Goal: Contribute content

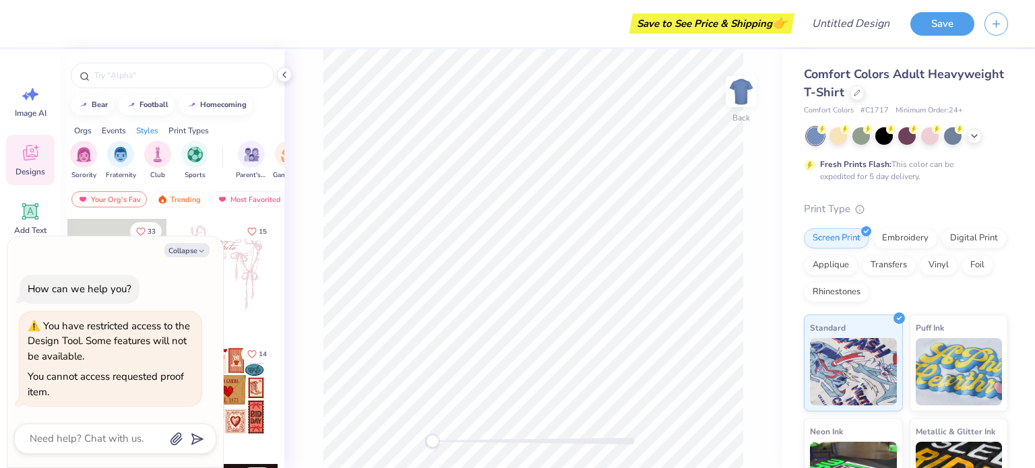
type textarea "x"
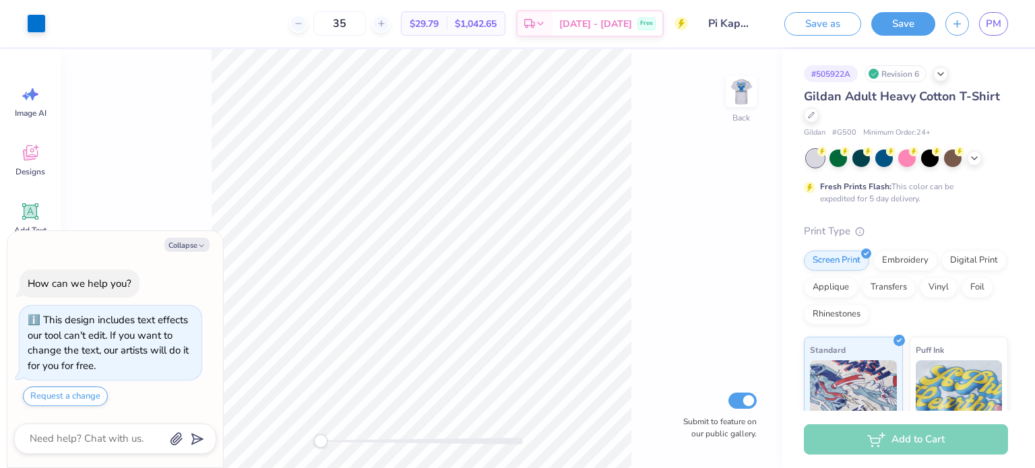
type textarea "x"
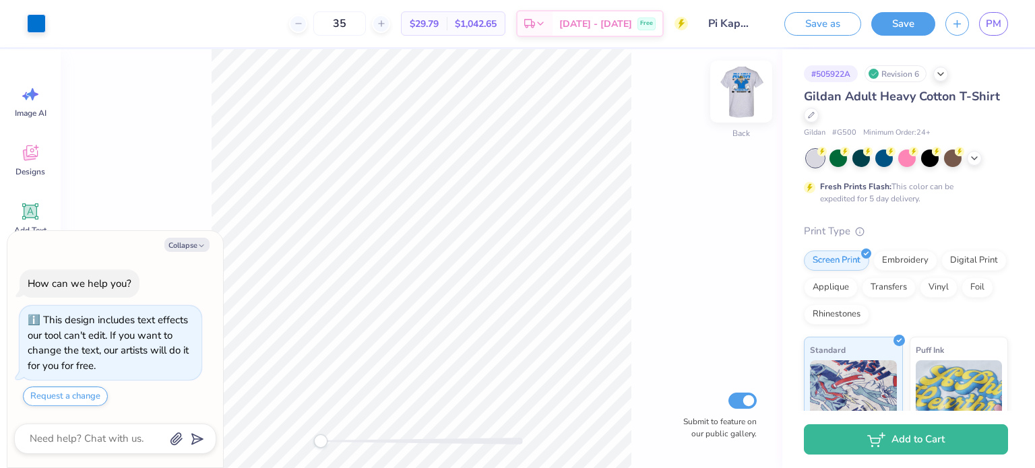
click at [750, 94] on img at bounding box center [741, 92] width 54 height 54
type textarea "x"
type input "0.24"
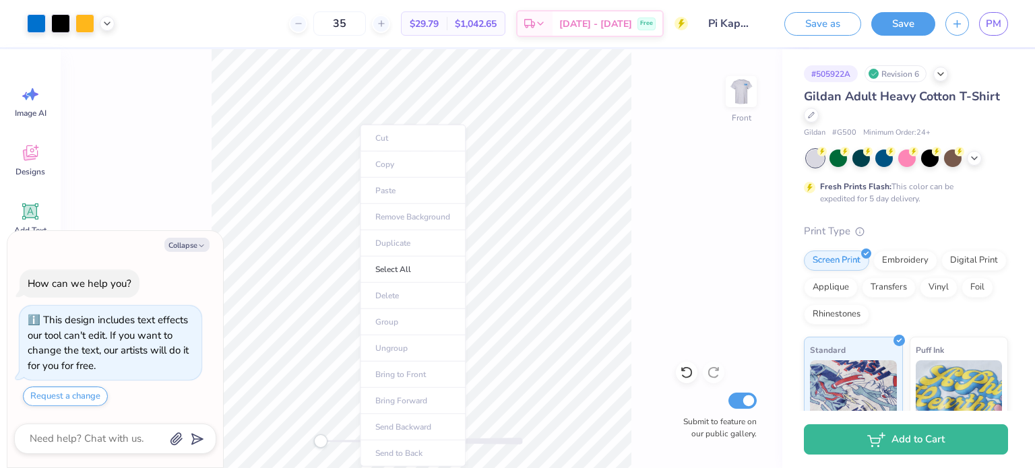
click at [360, 161] on ul "Cut Copy Paste Remove Background Duplicate Select All Delete Group Ungroup Brin…" at bounding box center [413, 296] width 106 height 342
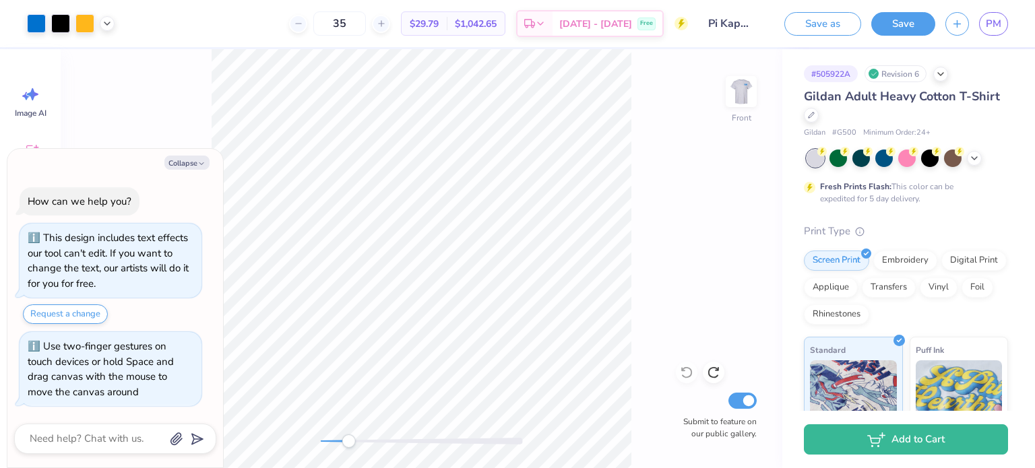
click at [345, 444] on div "Accessibility label" at bounding box center [348, 441] width 13 height 13
drag, startPoint x: 348, startPoint y: 439, endPoint x: 357, endPoint y: 435, distance: 10.3
click at [359, 436] on div "Accessibility label" at bounding box center [358, 441] width 13 height 13
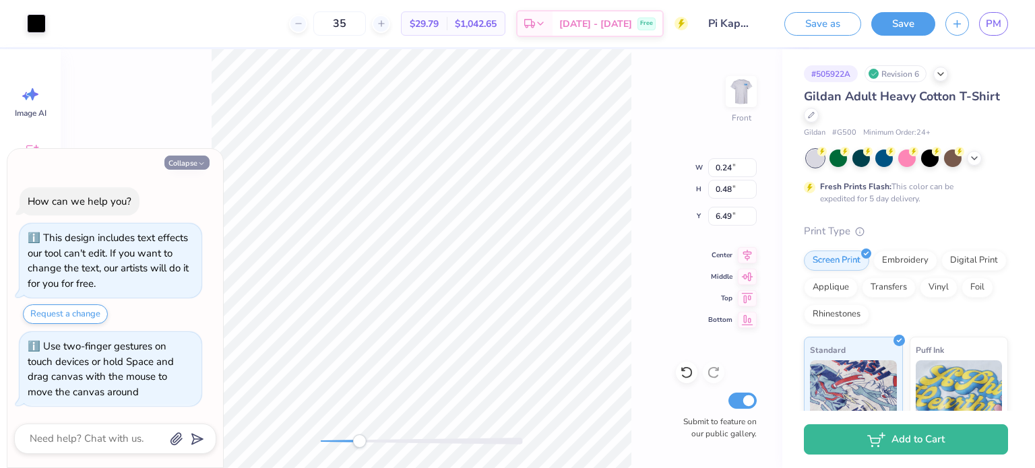
click at [168, 163] on button "Collapse" at bounding box center [186, 163] width 45 height 14
type textarea "x"
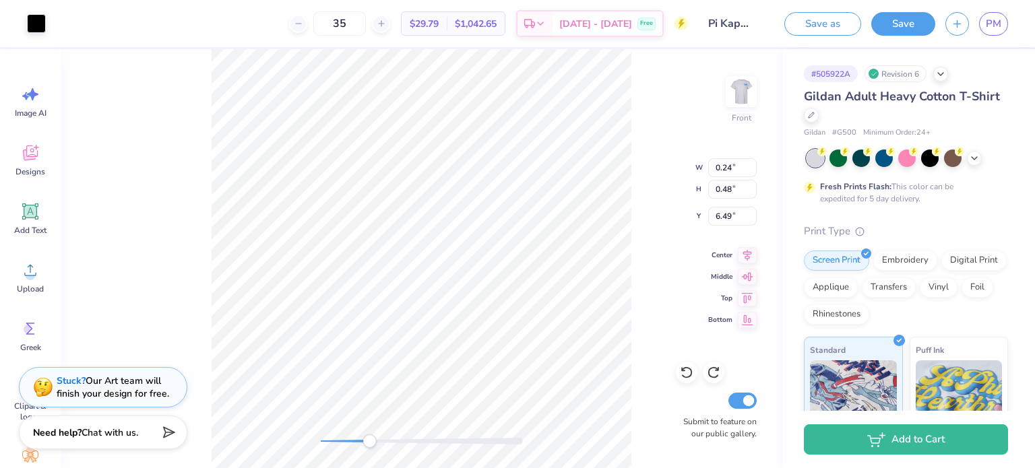
click at [369, 441] on div "Accessibility label" at bounding box center [369, 441] width 13 height 13
type input "8.28"
type input "5.95"
type input "6.28"
drag, startPoint x: 377, startPoint y: 441, endPoint x: 356, endPoint y: 441, distance: 20.2
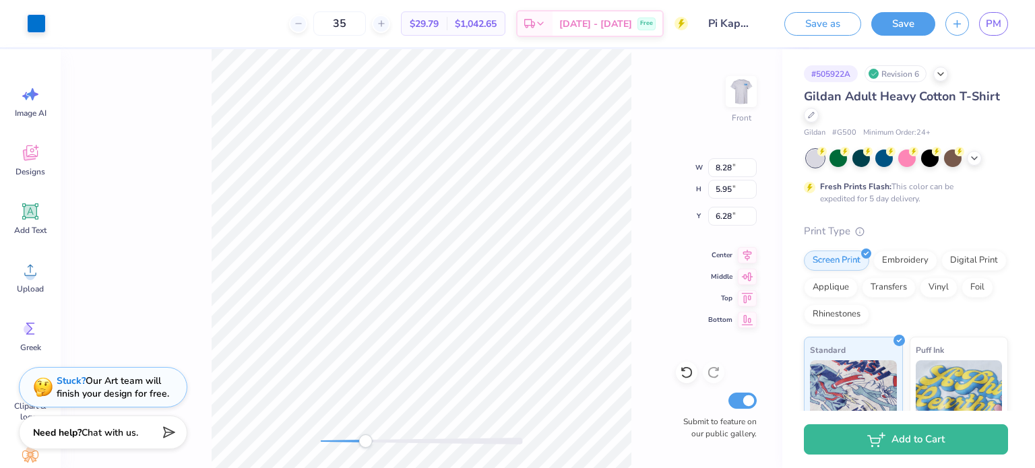
click at [356, 441] on div at bounding box center [422, 441] width 202 height 7
type input "0.24"
type input "0.48"
type input "6.49"
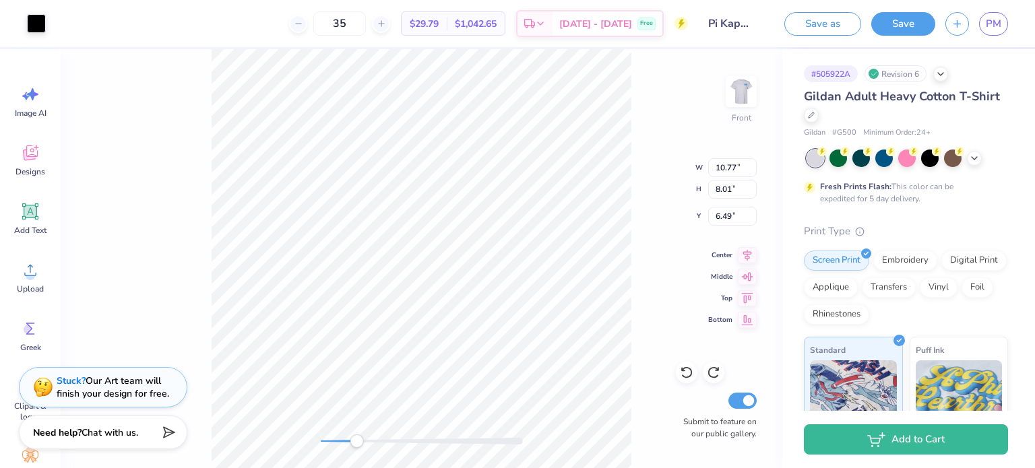
type input "10.77"
type input "8.01"
type input "4.54"
drag, startPoint x: 364, startPoint y: 442, endPoint x: 385, endPoint y: 441, distance: 21.6
click at [385, 441] on div "Accessibility label" at bounding box center [385, 441] width 13 height 13
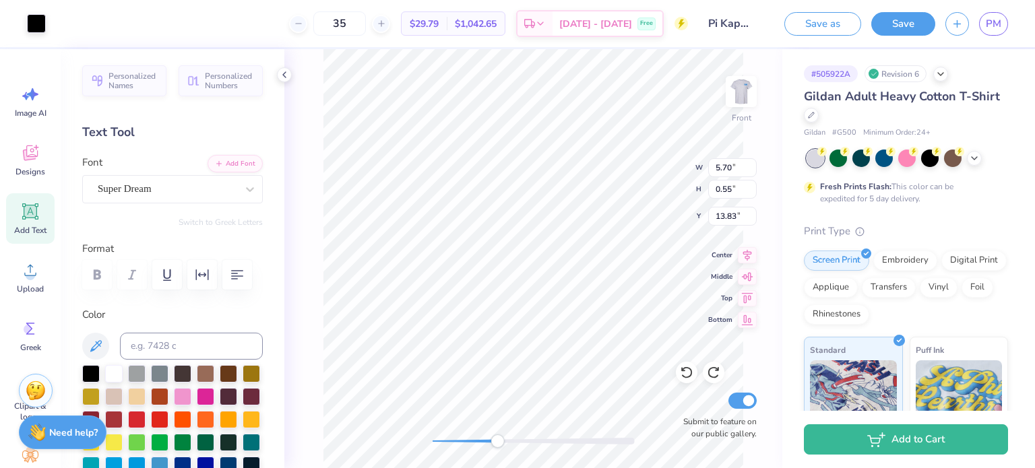
scroll to position [11, 1]
type textarea "The choice is yours"
drag, startPoint x: 434, startPoint y: 441, endPoint x: 467, endPoint y: 435, distance: 33.7
click at [467, 435] on div "Accessibility label" at bounding box center [466, 441] width 13 height 13
type input "10.77"
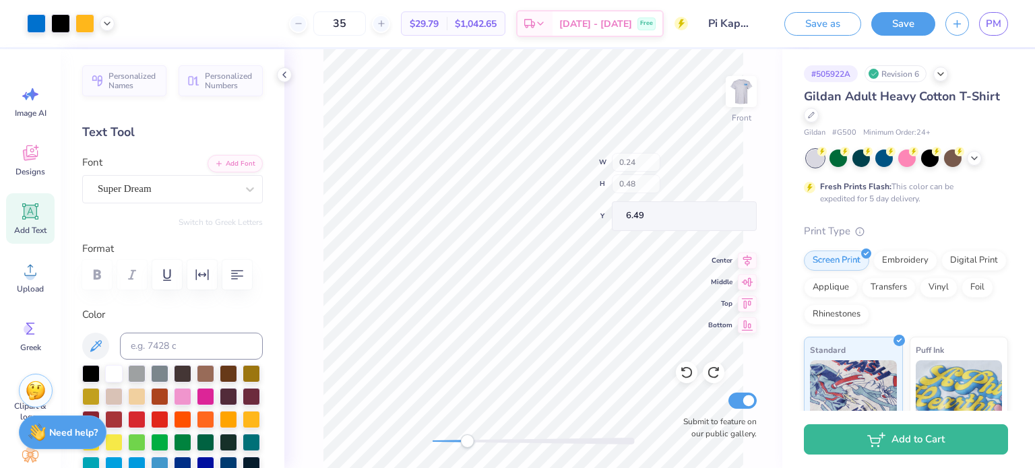
type input "8.01"
type input "4.54"
click at [282, 71] on icon at bounding box center [284, 74] width 11 height 11
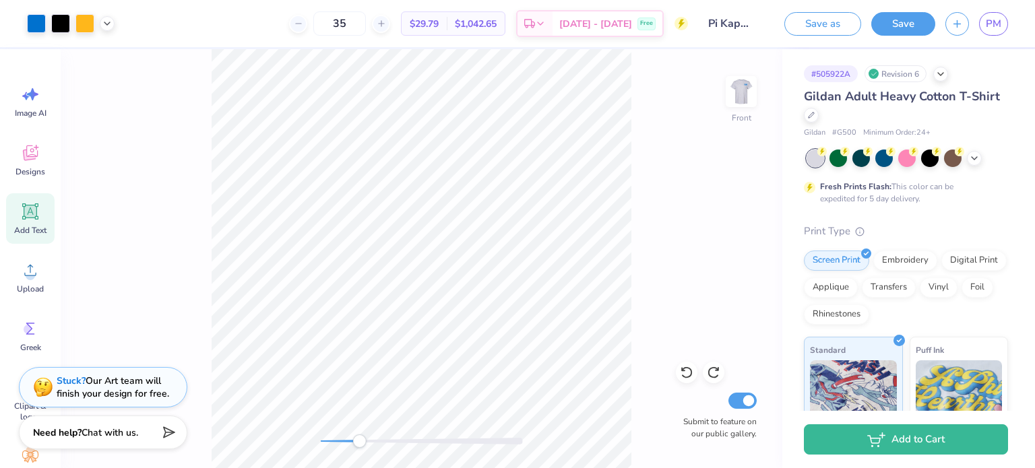
drag, startPoint x: 327, startPoint y: 446, endPoint x: 359, endPoint y: 435, distance: 34.3
click at [359, 435] on div at bounding box center [422, 441] width 202 height 13
drag, startPoint x: 358, startPoint y: 441, endPoint x: 367, endPoint y: 439, distance: 9.8
click at [367, 439] on div "Accessibility label" at bounding box center [367, 441] width 13 height 13
click at [36, 217] on icon at bounding box center [30, 212] width 13 height 13
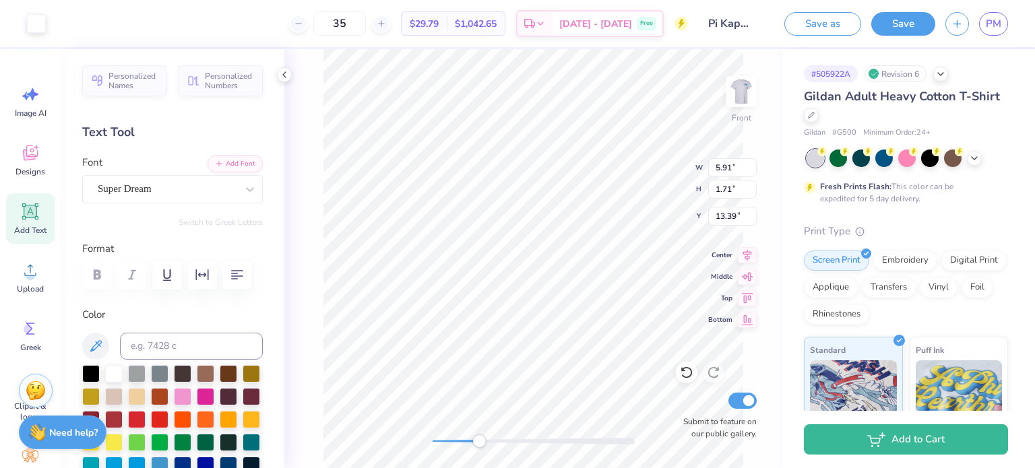
type input "5.91"
type input "1.71"
type input "13.39"
click at [472, 420] on div "Front Submit to feature on our public gallery." at bounding box center [533, 258] width 498 height 419
type input "0.28"
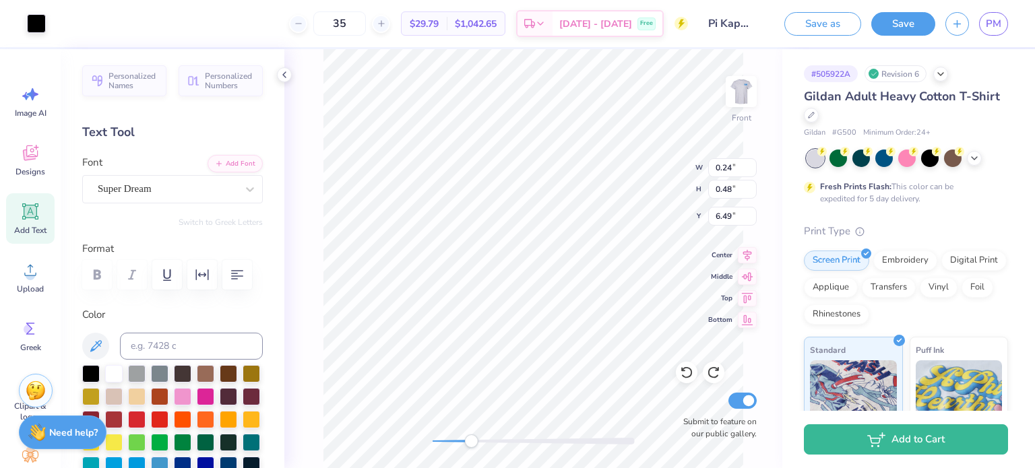
type input "0.38"
type input "6.59"
type input "0.24"
type input "0.48"
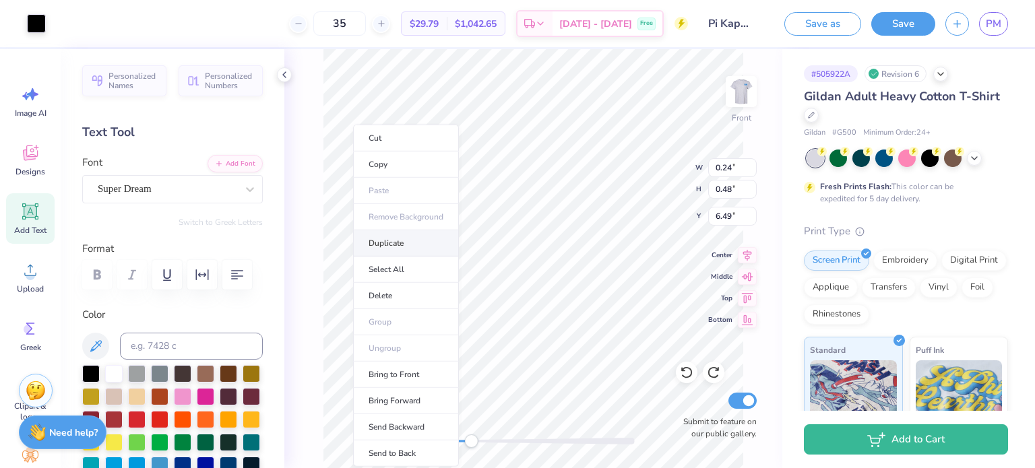
click at [376, 243] on li "Duplicate" at bounding box center [406, 243] width 106 height 26
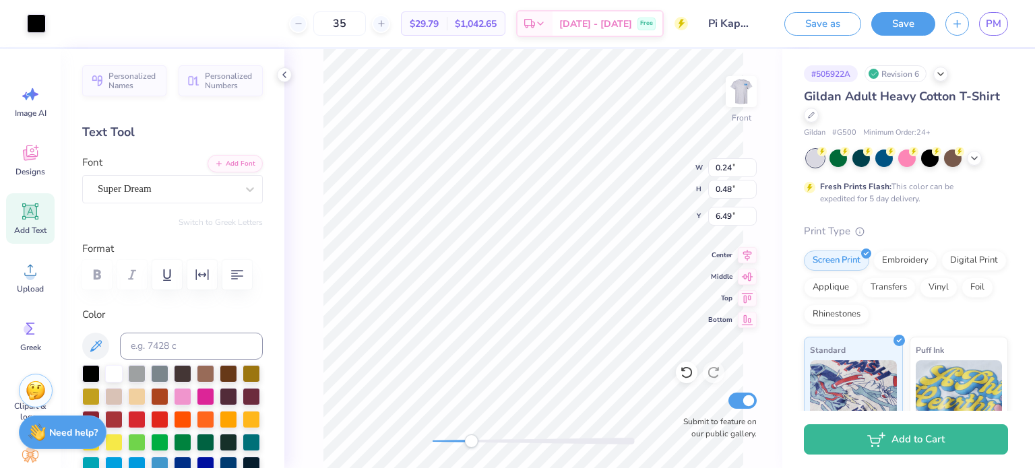
type input "7.49"
click at [473, 138] on li "Cut" at bounding box center [496, 138] width 106 height 27
click at [224, 168] on button "Add Font" at bounding box center [235, 163] width 55 height 18
click at [214, 160] on button "Add Font" at bounding box center [235, 163] width 55 height 18
click at [150, 336] on input at bounding box center [191, 346] width 143 height 27
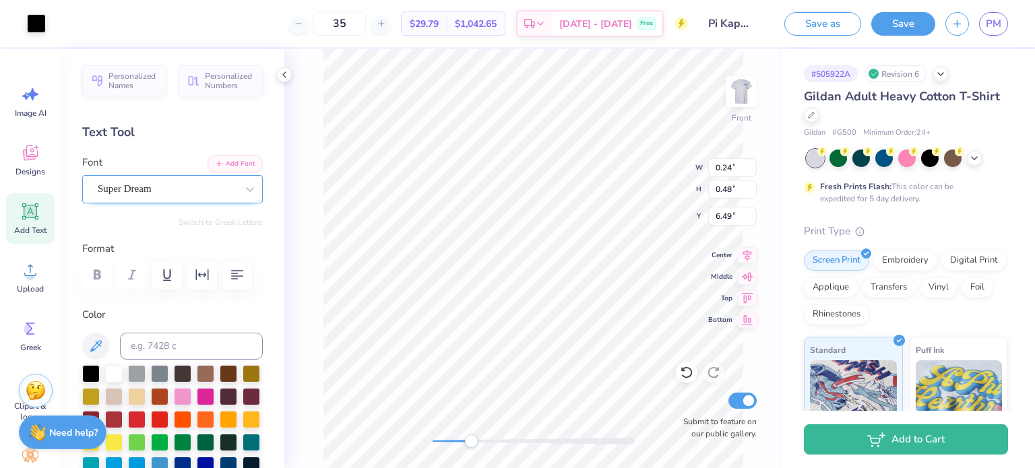
click at [152, 187] on div "Super Dream" at bounding box center [167, 189] width 142 height 21
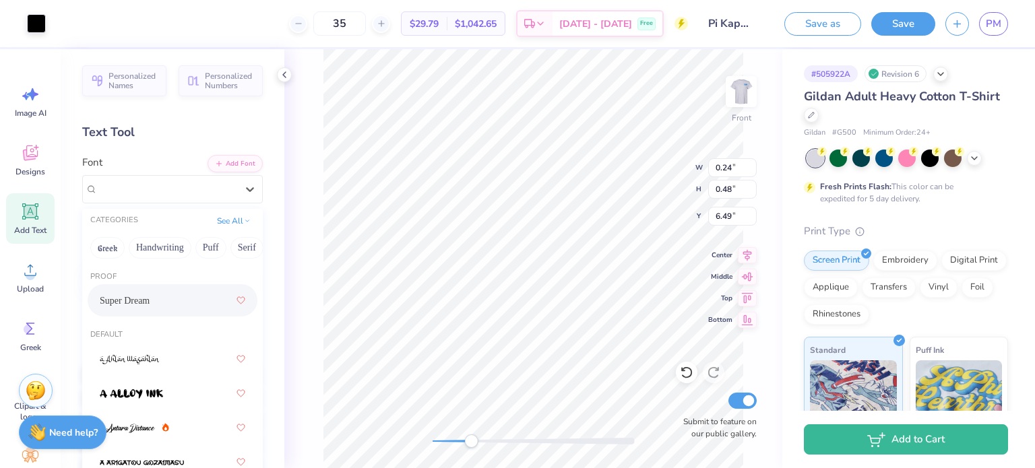
click at [142, 309] on div "Super Dream" at bounding box center [173, 300] width 146 height 24
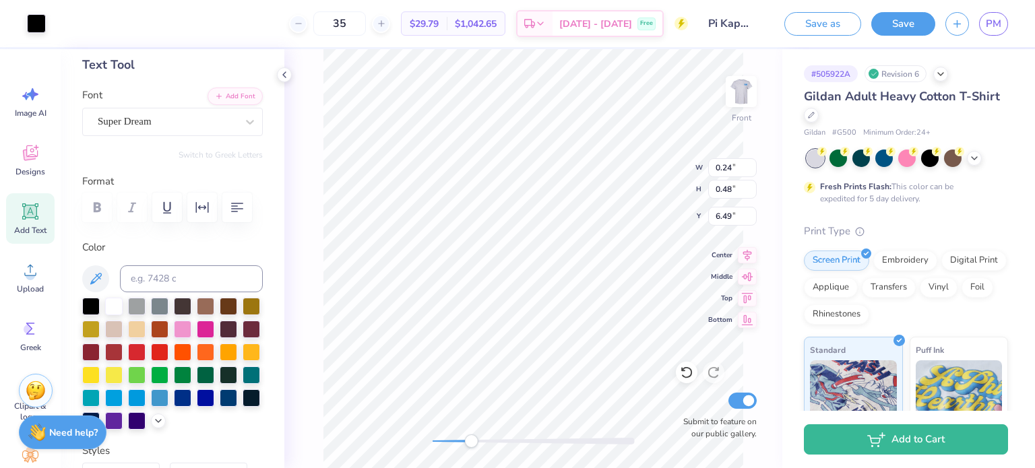
scroll to position [0, 0]
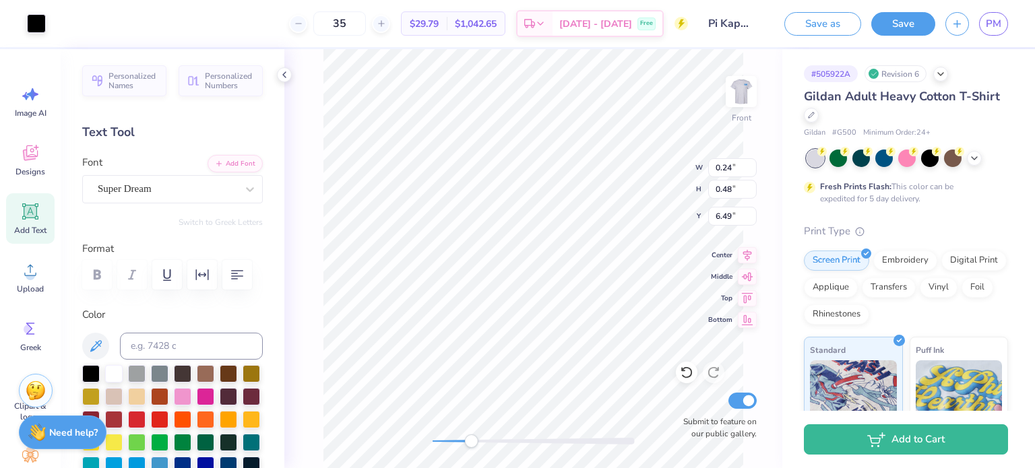
click at [32, 217] on icon at bounding box center [30, 212] width 13 height 13
type input "5.91"
type input "1.71"
type input "13.39"
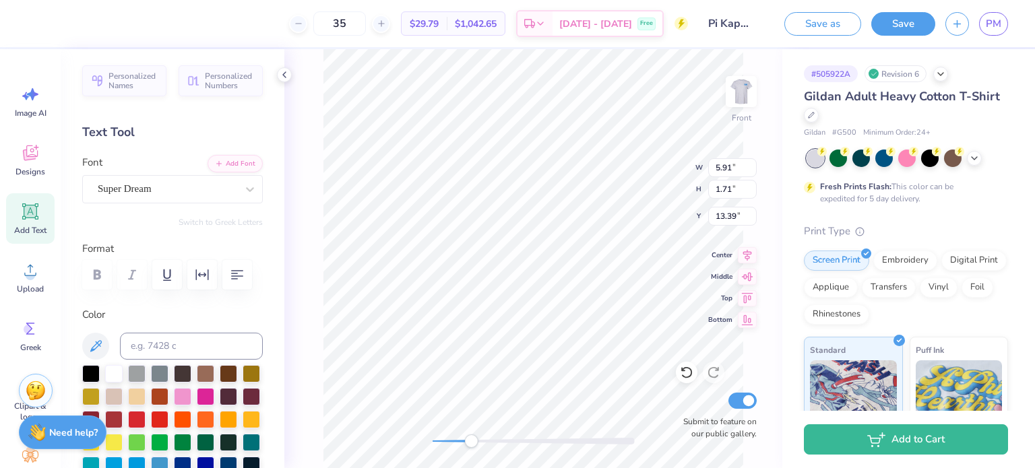
type textarea "F"
click at [93, 371] on div at bounding box center [91, 373] width 18 height 18
click at [478, 444] on div "Accessibility label" at bounding box center [478, 441] width 13 height 13
drag, startPoint x: 480, startPoint y: 441, endPoint x: 432, endPoint y: 441, distance: 48.5
click at [433, 441] on div at bounding box center [534, 441] width 202 height 7
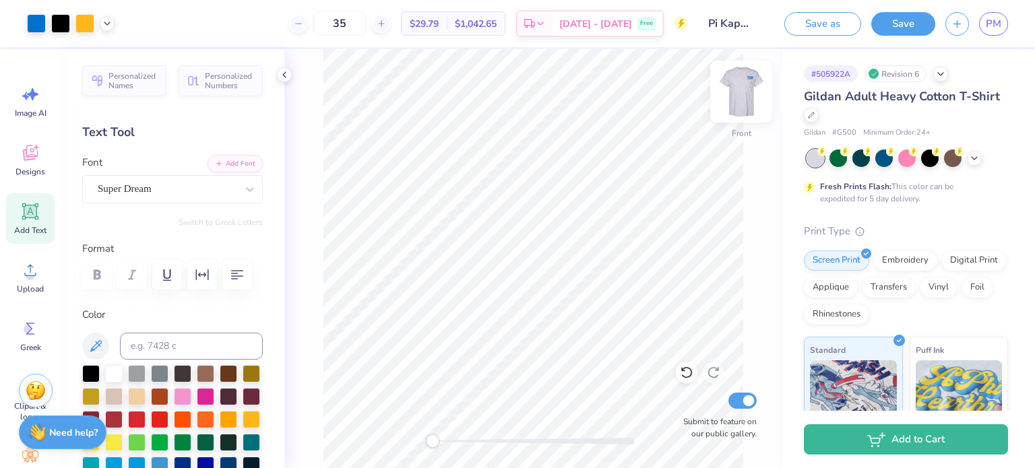
click at [733, 94] on img at bounding box center [741, 92] width 54 height 54
click at [735, 94] on img at bounding box center [741, 92] width 54 height 54
click at [898, 20] on button "Save" at bounding box center [903, 22] width 64 height 24
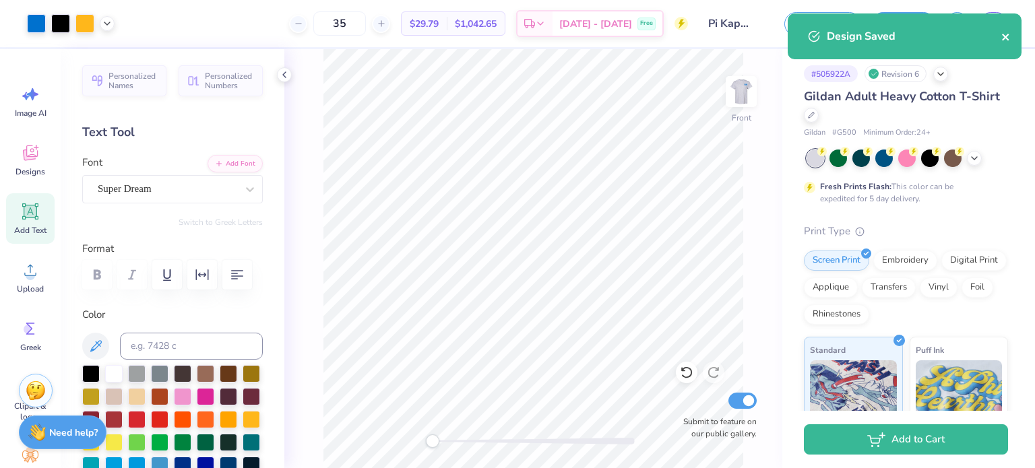
click at [1007, 36] on icon "close" at bounding box center [1005, 37] width 9 height 11
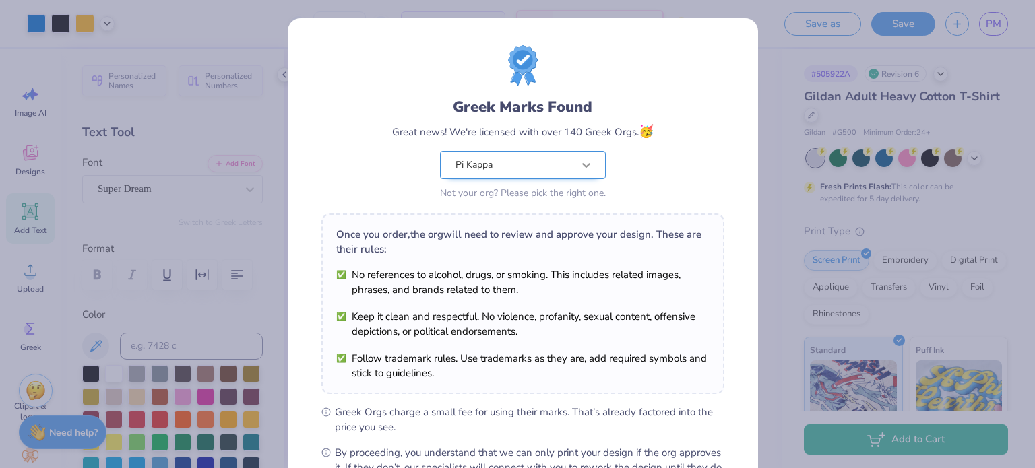
click at [586, 163] on icon at bounding box center [586, 164] width 13 height 13
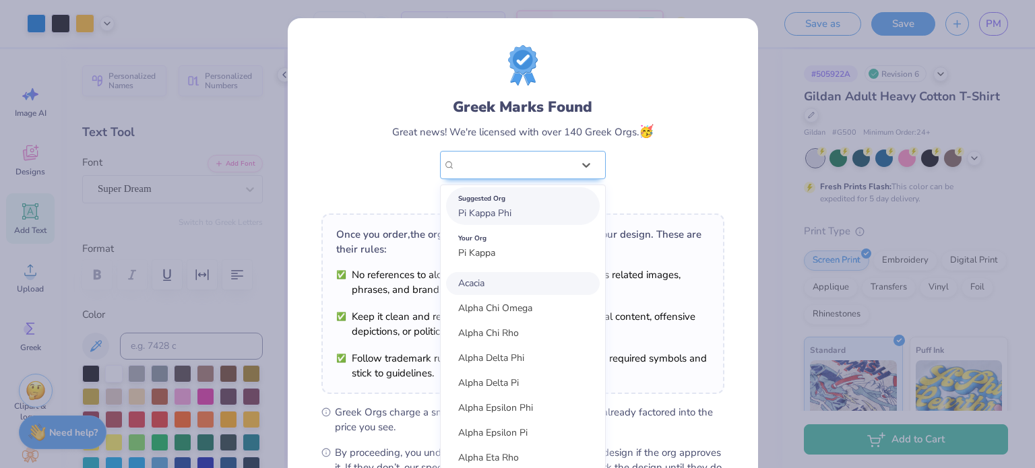
click at [544, 209] on div "Suggested Org Pi Kappa Phi" at bounding box center [523, 206] width 154 height 38
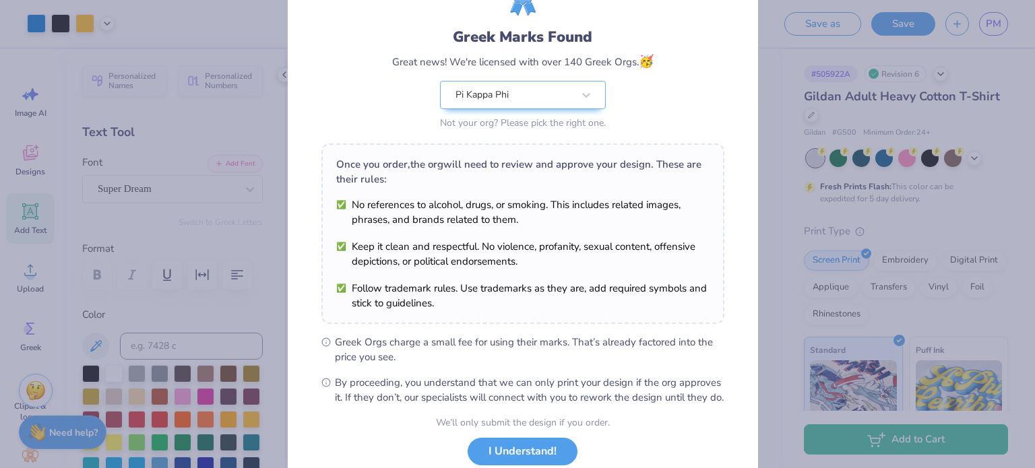
scroll to position [161, 0]
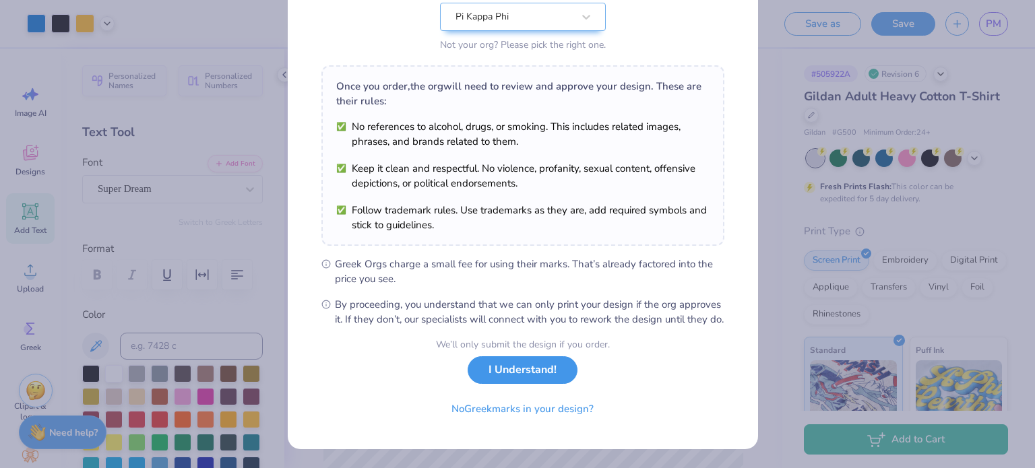
click at [536, 383] on button "I Understand!" at bounding box center [523, 370] width 110 height 28
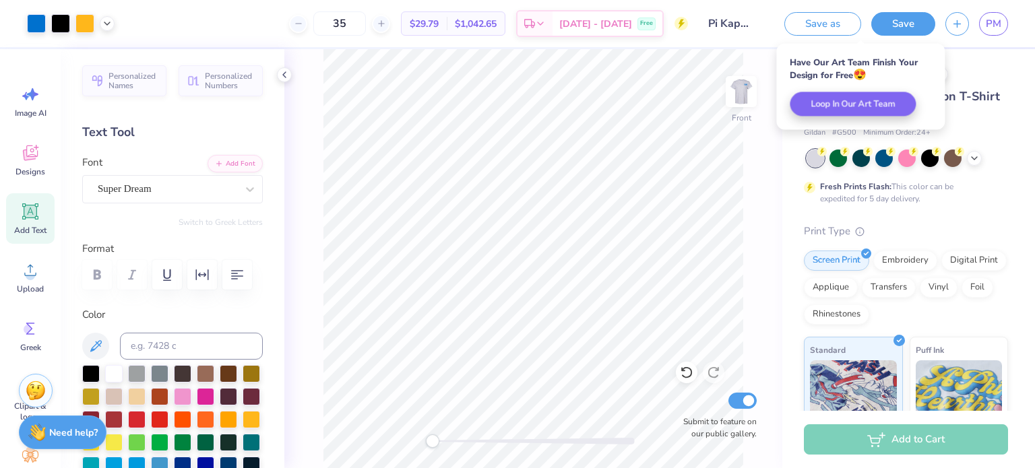
scroll to position [0, 0]
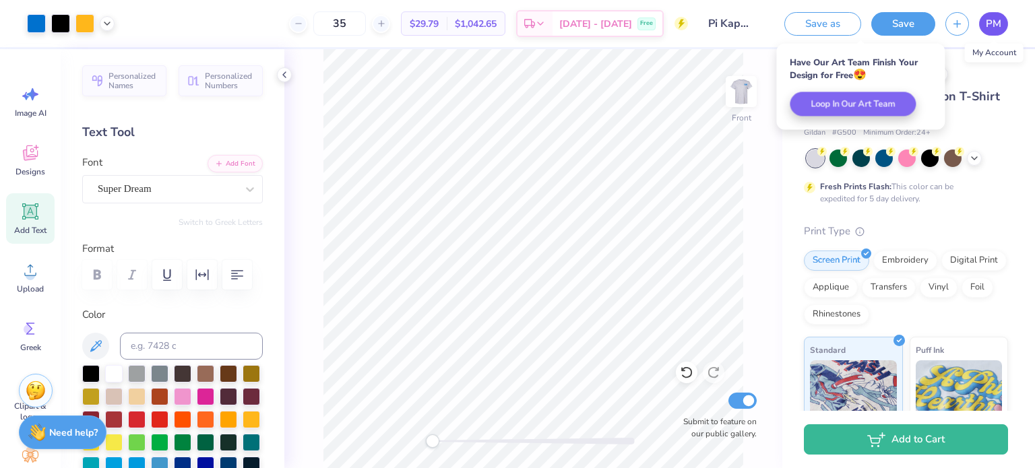
click at [984, 26] on link "PM" at bounding box center [993, 24] width 29 height 24
